Goal: Task Accomplishment & Management: Manage account settings

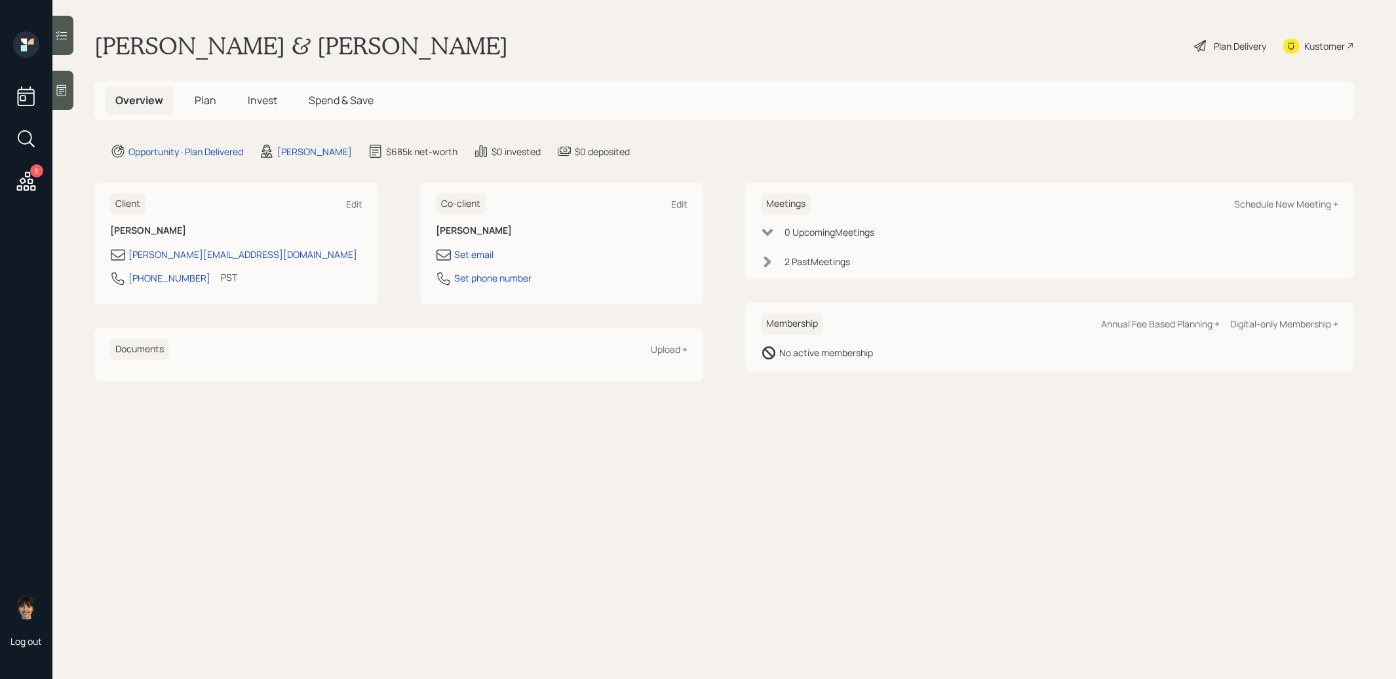
click at [21, 183] on icon at bounding box center [26, 182] width 24 height 24
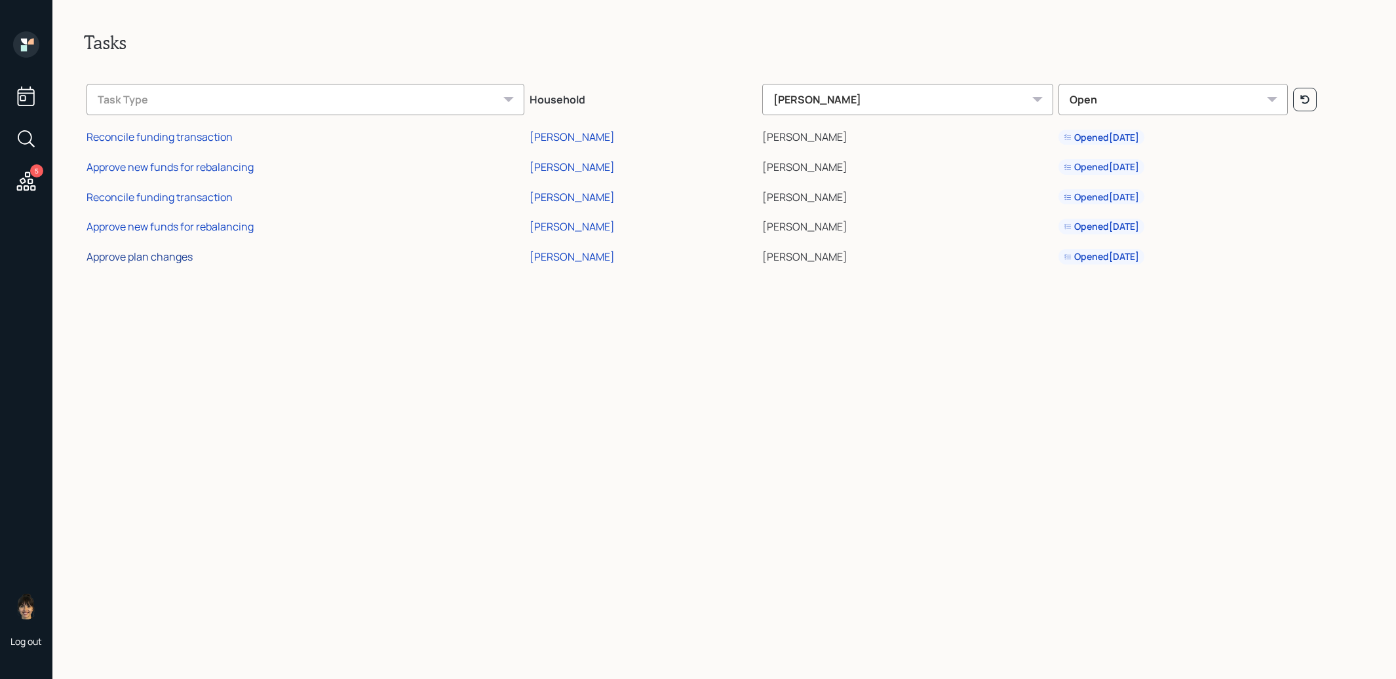
click at [122, 256] on div "Approve plan changes" at bounding box center [139, 257] width 106 height 14
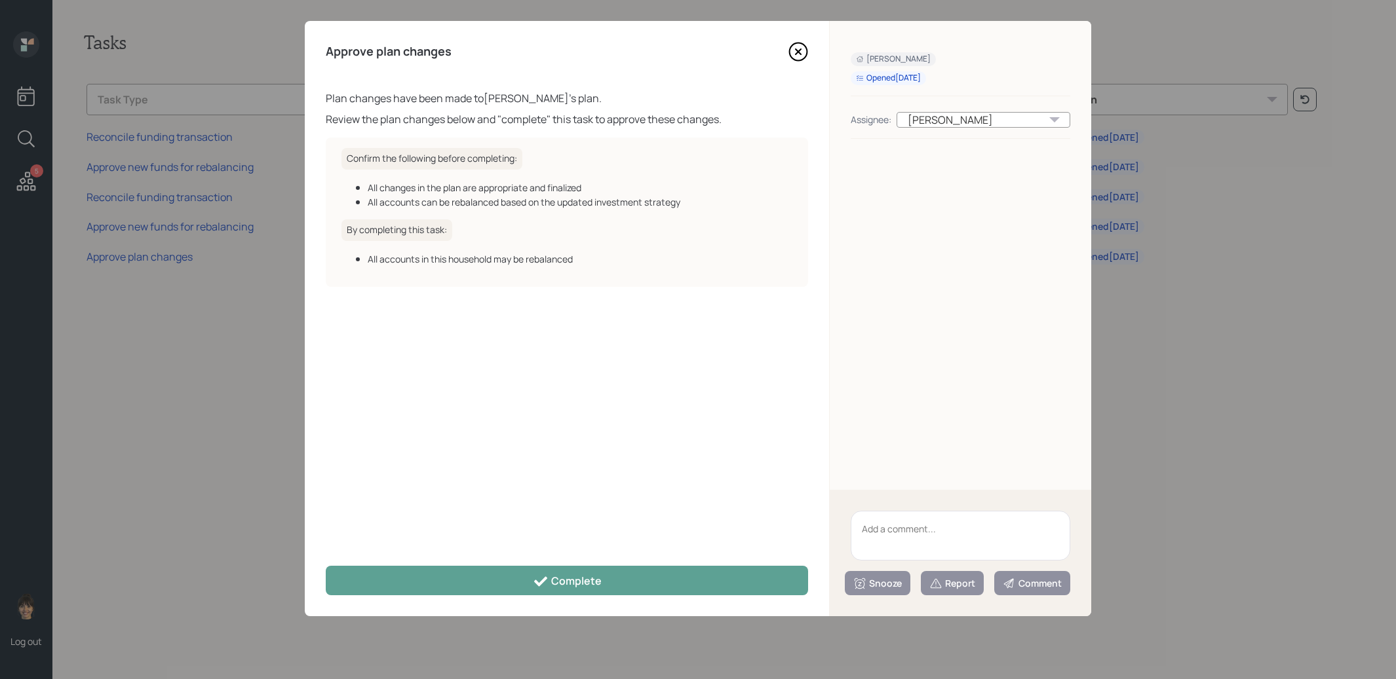
click at [797, 48] on icon at bounding box center [798, 52] width 20 height 20
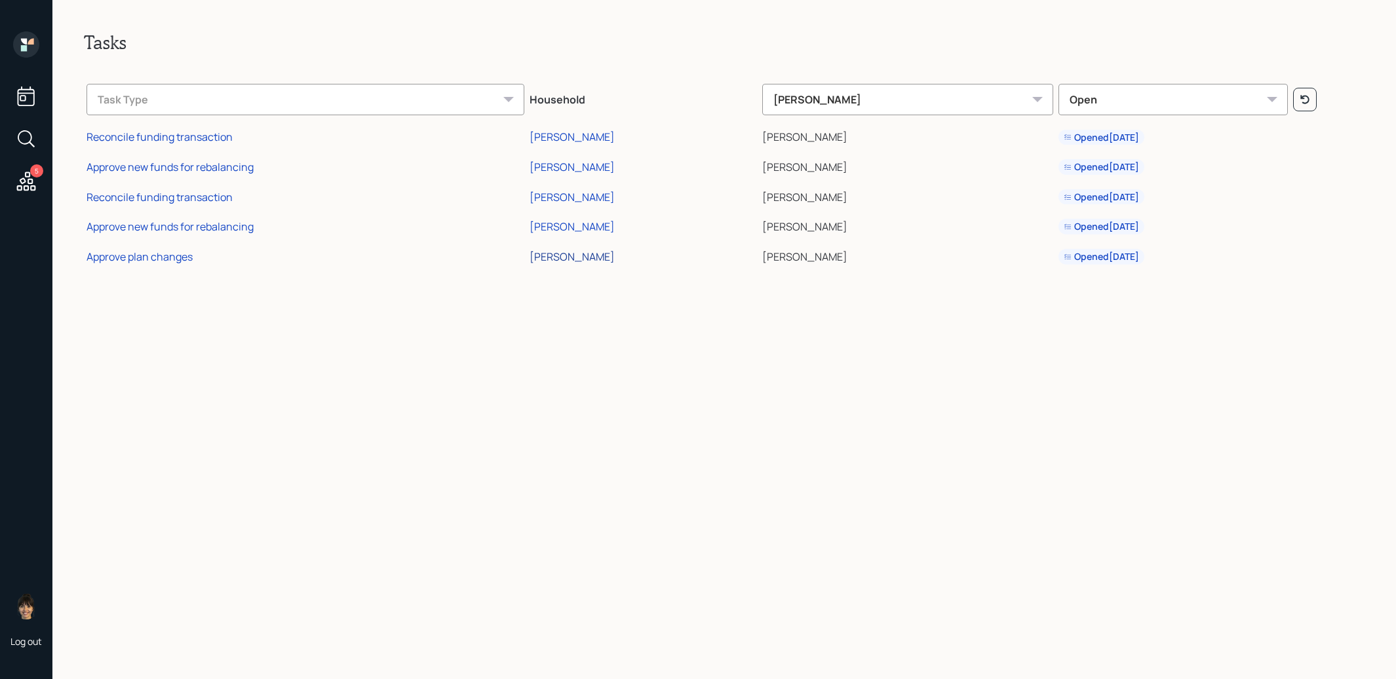
click at [559, 256] on div "[PERSON_NAME]" at bounding box center [571, 257] width 85 height 14
